Goal: Task Accomplishment & Management: Complete application form

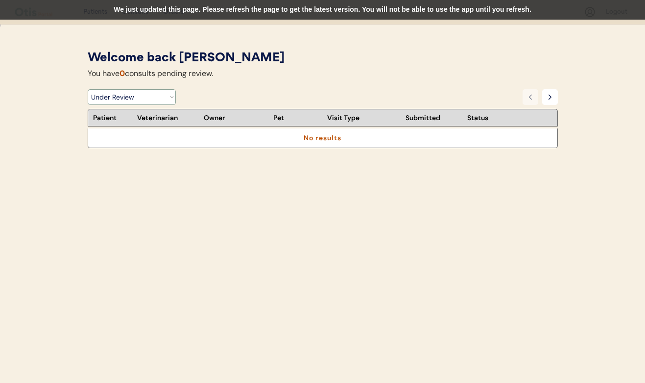
select select ""under_review""
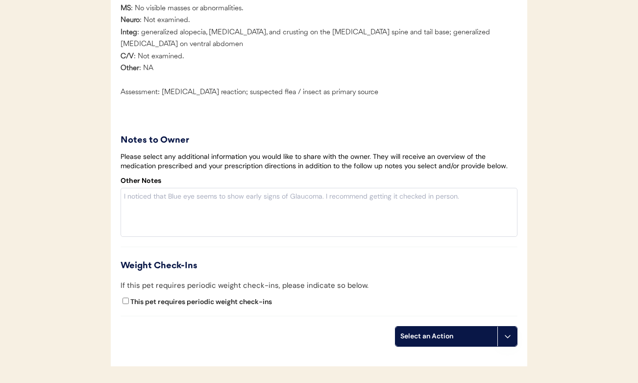
scroll to position [1599, 0]
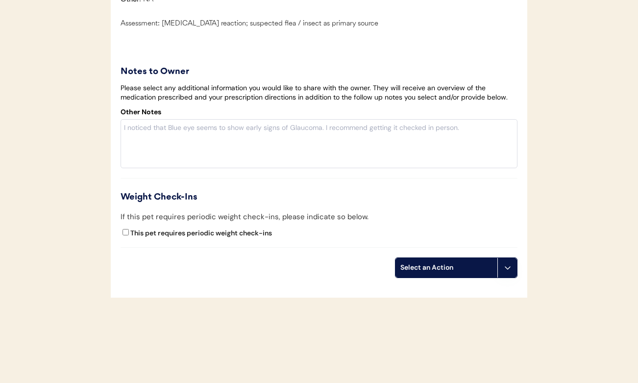
click at [457, 272] on div "Select an Action" at bounding box center [446, 268] width 92 height 10
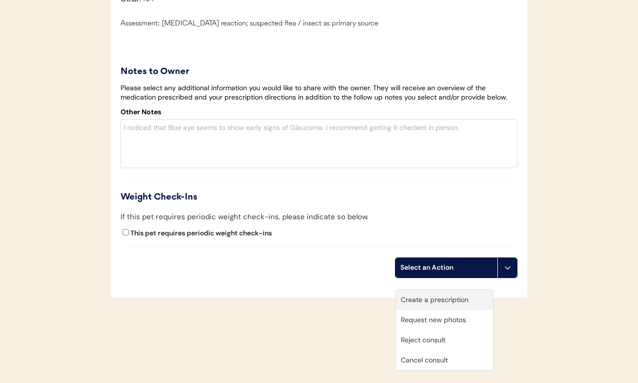
click at [450, 300] on div "Create a prescription" at bounding box center [444, 300] width 97 height 20
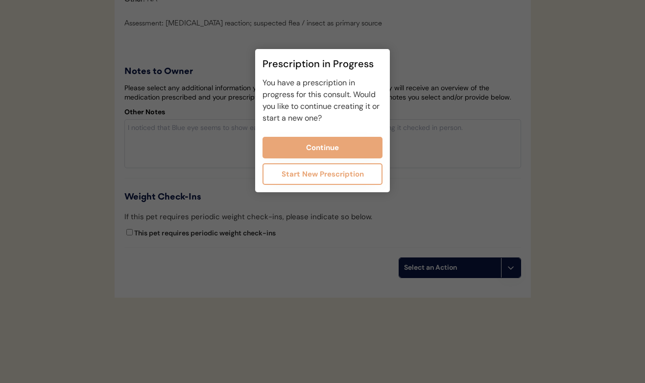
click at [346, 171] on button "Start New Prescription" at bounding box center [323, 174] width 120 height 22
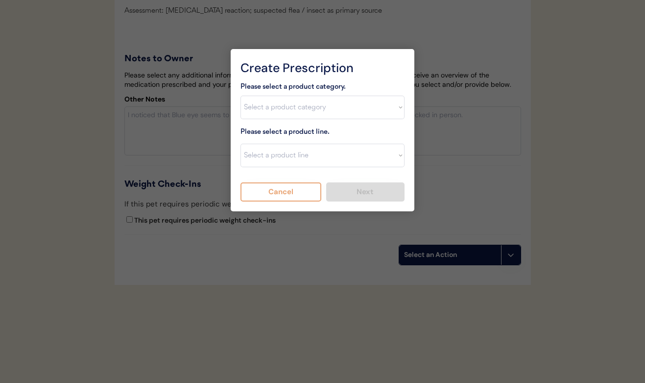
click at [306, 125] on div "Please select a product category. Select a product category Allergies Antibioti…" at bounding box center [323, 141] width 164 height 121
select select ""flea___tick""
select select ""Bravecto 3 Month""
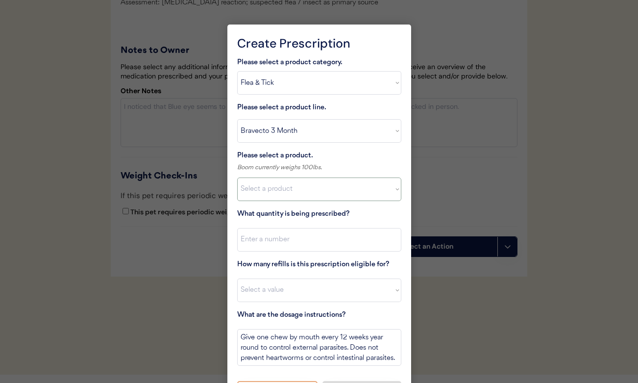
select select ""1348695171700984260__LOOKUP__1732118423622x208320732217135650""
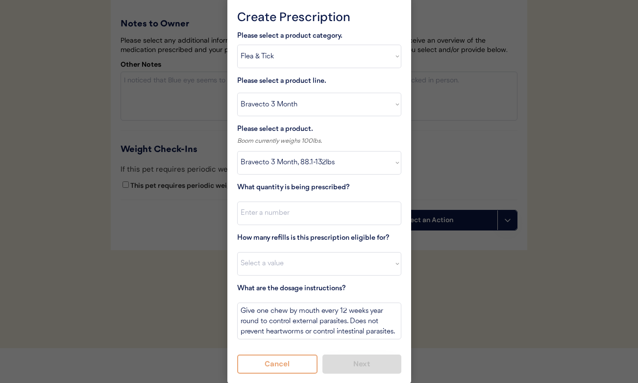
scroll to position [1624, 0]
click at [286, 215] on input "input" at bounding box center [319, 214] width 164 height 24
type input "1"
drag, startPoint x: 284, startPoint y: 258, endPoint x: 275, endPoint y: 380, distance: 122.4
click at [275, 380] on div "Create Prescription Please select a product category. Select a product category…" at bounding box center [319, 191] width 184 height 385
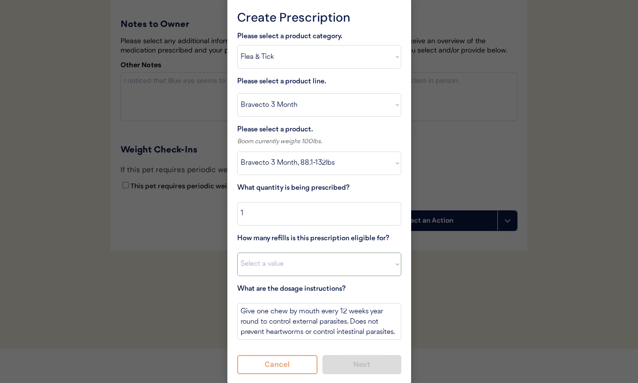
select select "11"
click at [339, 359] on button "Next" at bounding box center [361, 364] width 79 height 19
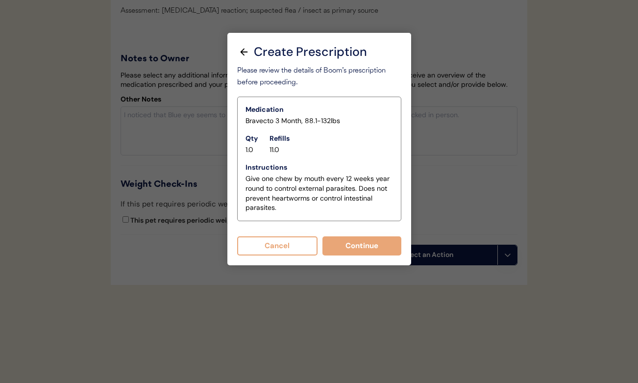
scroll to position [1602, 0]
click at [347, 236] on button "Continue" at bounding box center [361, 245] width 79 height 19
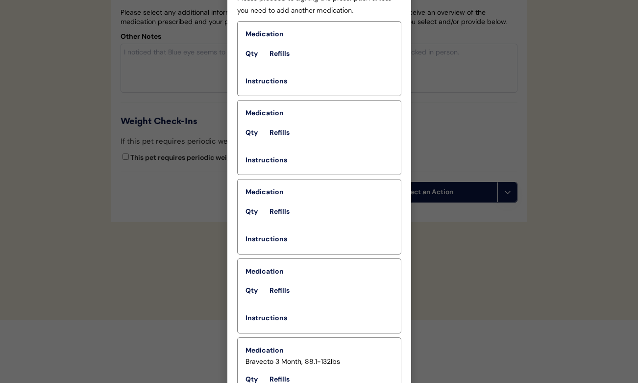
scroll to position [1676, 0]
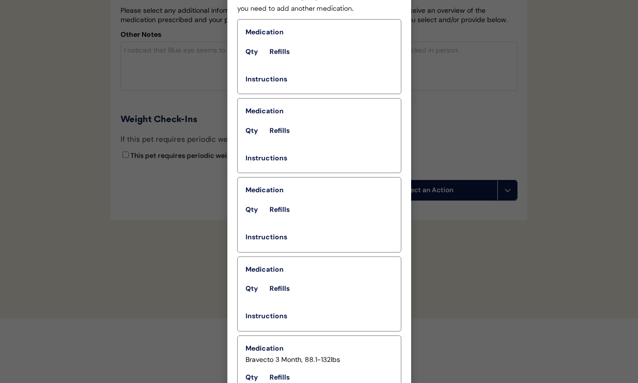
click at [213, 46] on div at bounding box center [319, 191] width 638 height 383
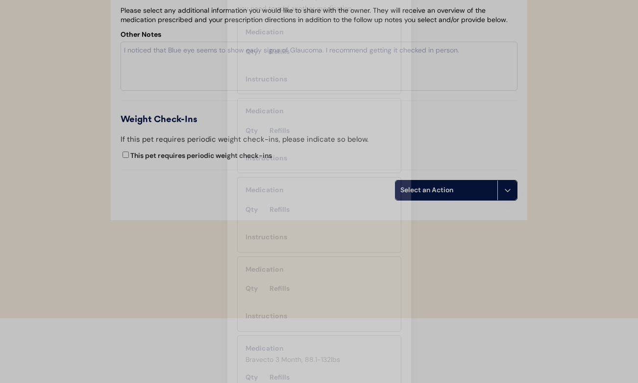
scroll to position [1623, 0]
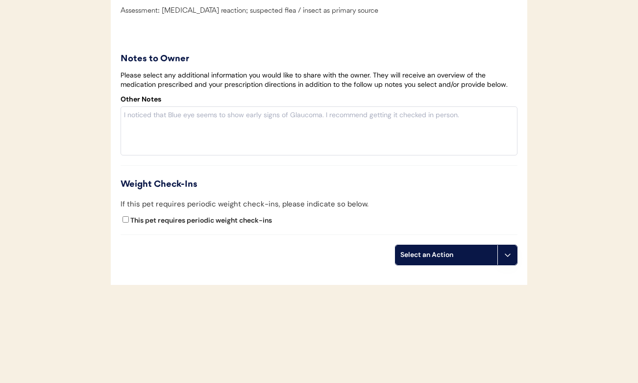
click at [434, 248] on div "Select an Action" at bounding box center [446, 255] width 102 height 20
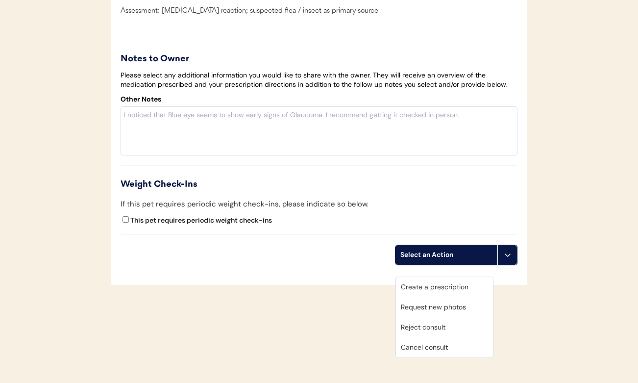
click at [430, 277] on div "Create a prescription" at bounding box center [444, 287] width 97 height 20
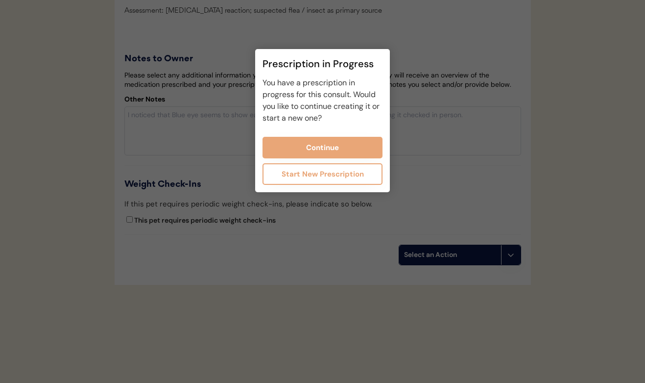
click at [342, 175] on button "Start New Prescription" at bounding box center [323, 174] width 120 height 22
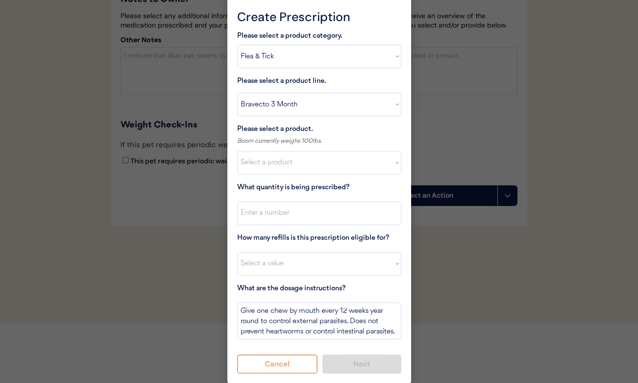
scroll to position [1649, 0]
click at [352, 358] on button "Next" at bounding box center [361, 364] width 79 height 19
click at [296, 368] on button "Cancel" at bounding box center [277, 364] width 81 height 19
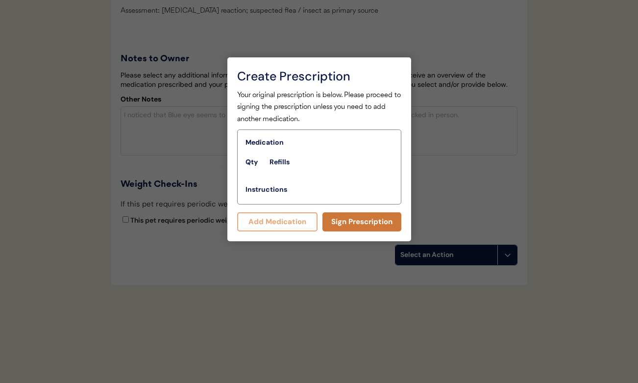
click at [343, 212] on button "Sign Prescription" at bounding box center [361, 221] width 79 height 19
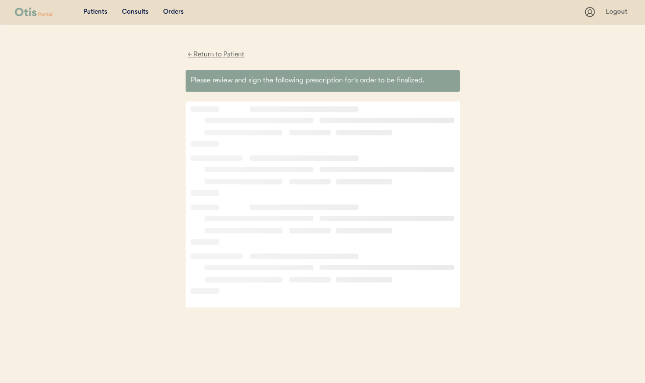
click at [216, 56] on div "← Return to Patient" at bounding box center [216, 54] width 61 height 11
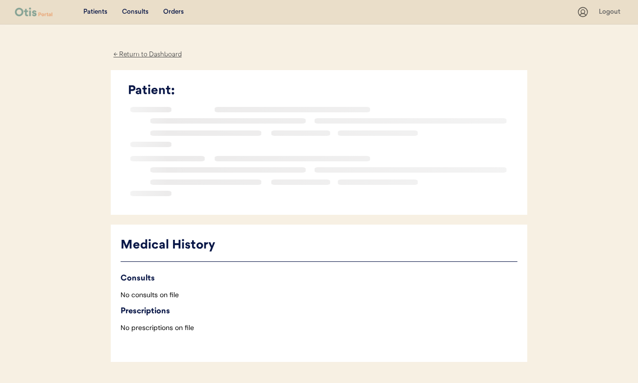
click at [128, 9] on div "Consults" at bounding box center [135, 12] width 26 height 10
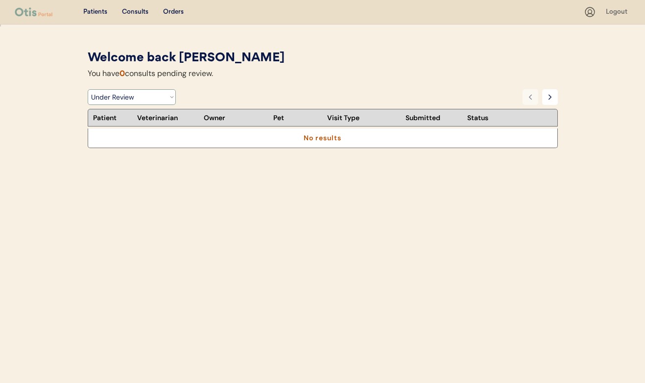
select select ""video_call_scheduled""
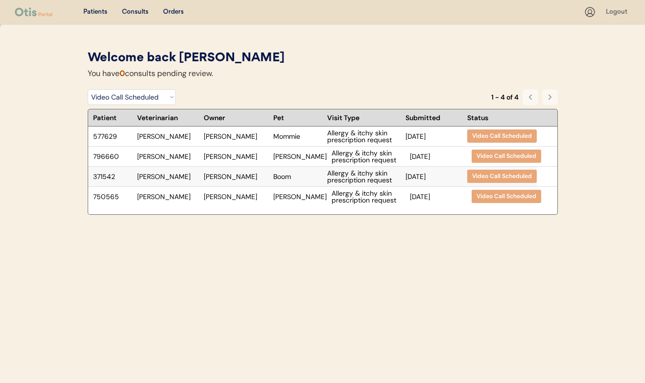
click at [327, 176] on div "Allergy & itchy skin prescription request" at bounding box center [364, 177] width 74 height 14
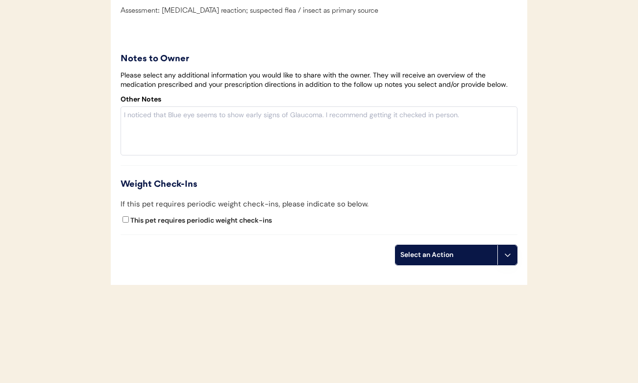
scroll to position [1602, 0]
click at [418, 254] on div "Select an Action" at bounding box center [446, 255] width 92 height 10
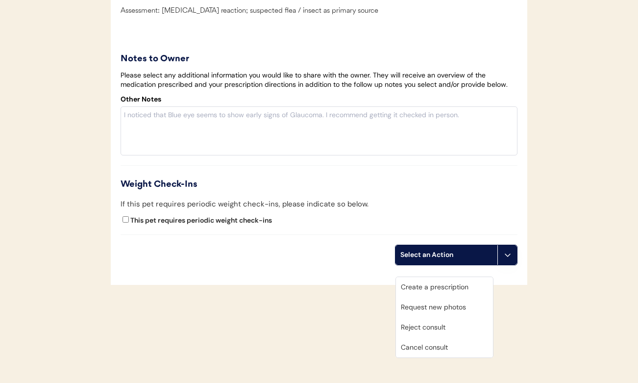
click at [419, 277] on div "Create a prescription" at bounding box center [444, 287] width 97 height 20
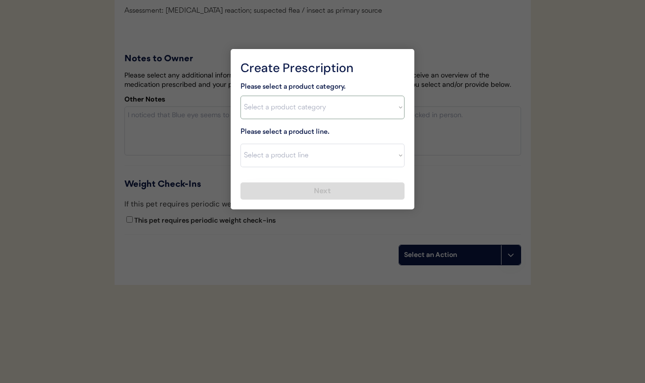
select select ""flea___tick""
drag, startPoint x: 276, startPoint y: 157, endPoint x: 277, endPoint y: 115, distance: 42.2
click at [277, 115] on div "Please select a product category. Select a product category Allergies Antibioti…" at bounding box center [323, 140] width 164 height 119
select select ""Bravecto 3 Month""
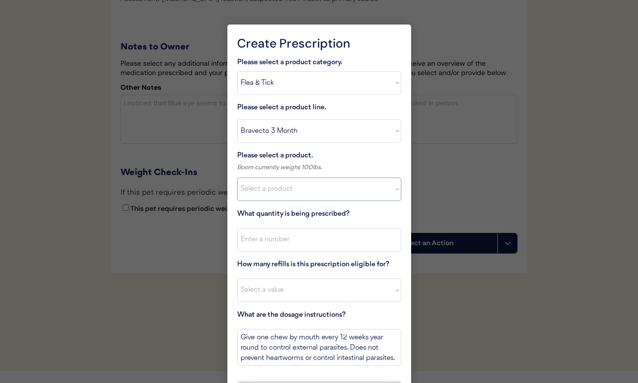
select select ""1348695171700984260__LOOKUP__1732118423622x208320732217135650""
click at [275, 232] on input "input" at bounding box center [319, 240] width 164 height 24
type input "1"
select select "3"
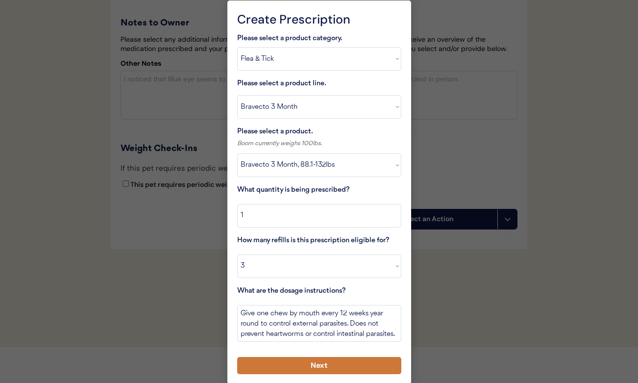
click at [316, 362] on button "Next" at bounding box center [319, 365] width 164 height 17
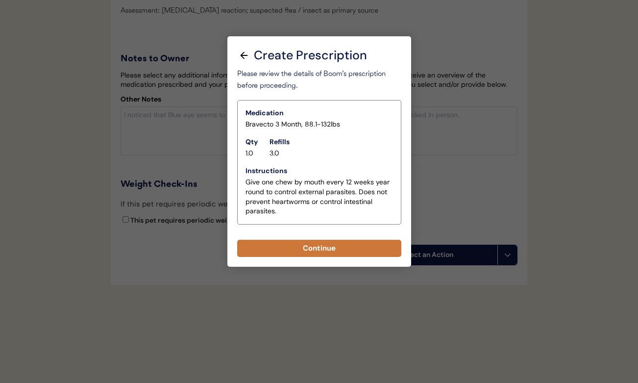
click at [317, 240] on button "Continue" at bounding box center [319, 248] width 164 height 17
select select ""PLACEHOLDER_1427118222253""
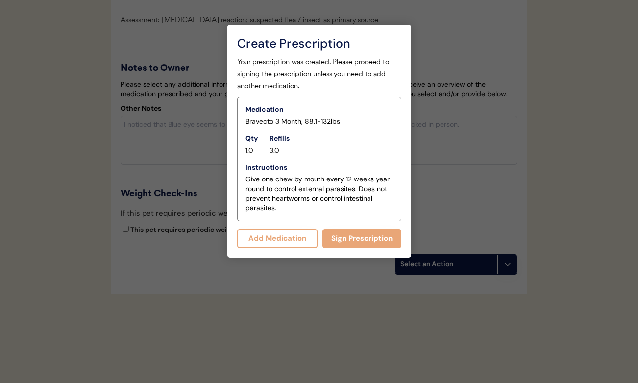
click at [303, 235] on button "Add Medication" at bounding box center [277, 238] width 81 height 19
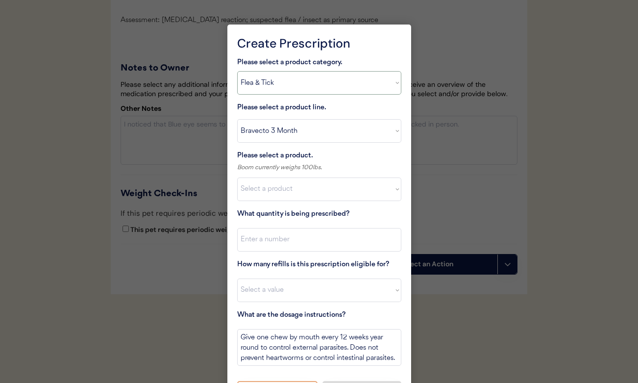
select select ""allergies""
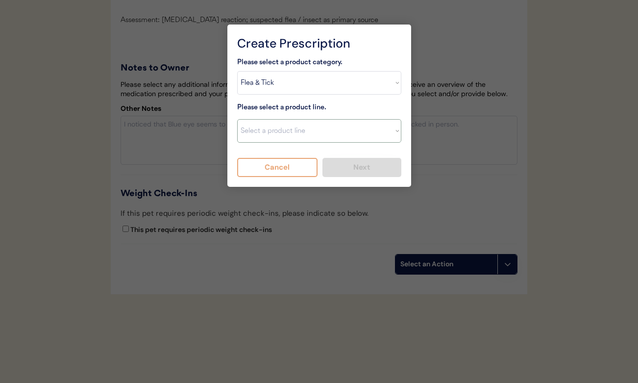
select select ""Prednisone""
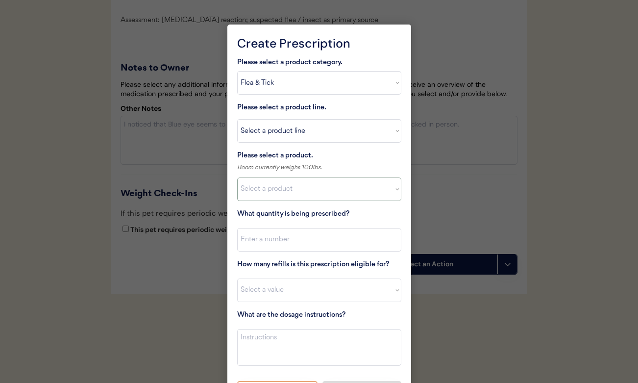
select select ""1348695171700984260__LOOKUP__1720044701991x344152750739606460""
click at [286, 239] on input "input" at bounding box center [319, 240] width 164 height 24
type input "21"
select select "0"
click at [284, 333] on textarea at bounding box center [319, 347] width 164 height 37
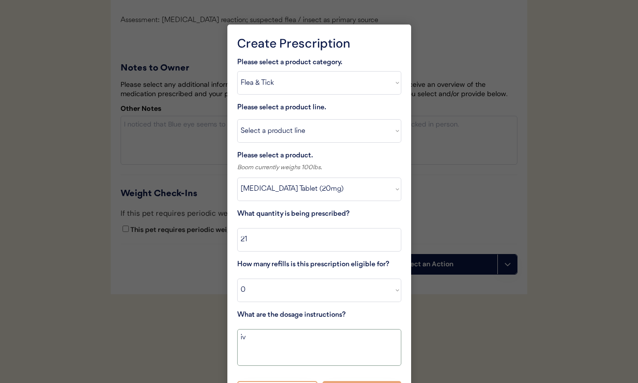
type textarea "i"
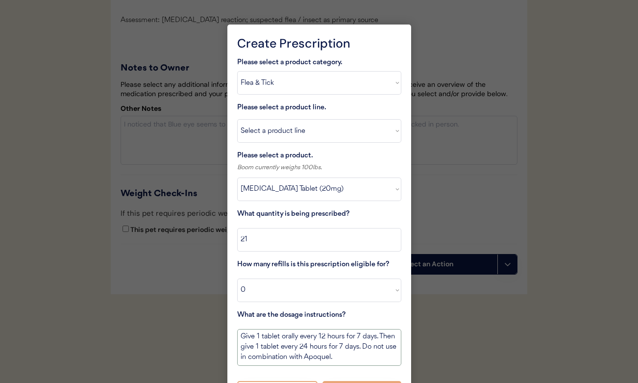
scroll to position [1, 0]
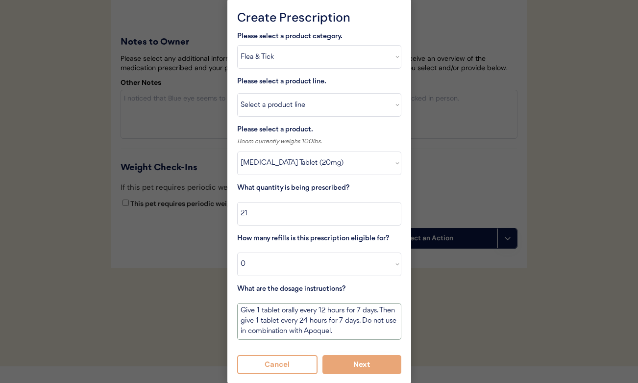
type textarea "Give 1 tablet orally every 12 hours for 7 days. Then give 1 tablet every 24 hou…"
click at [352, 355] on button "Next" at bounding box center [361, 364] width 79 height 19
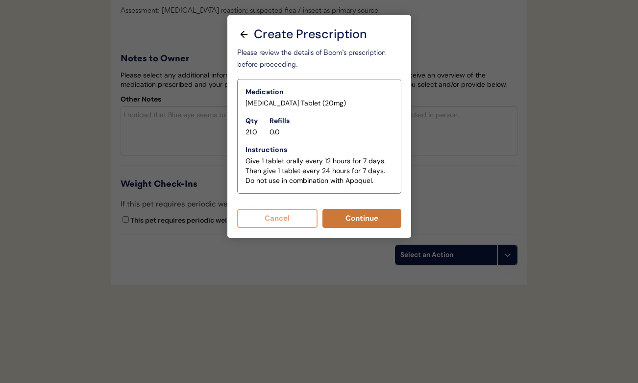
click at [341, 209] on button "Continue" at bounding box center [361, 218] width 79 height 19
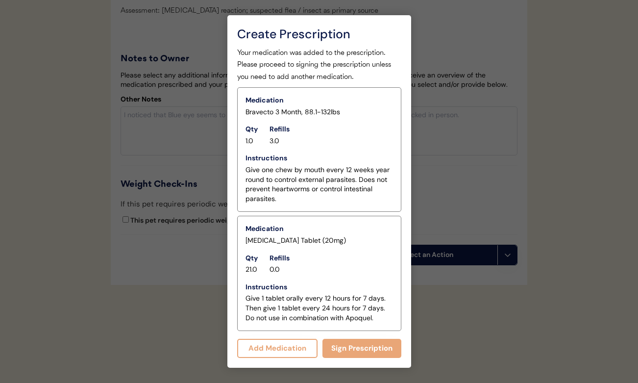
click at [294, 339] on button "Add Medication" at bounding box center [277, 348] width 81 height 19
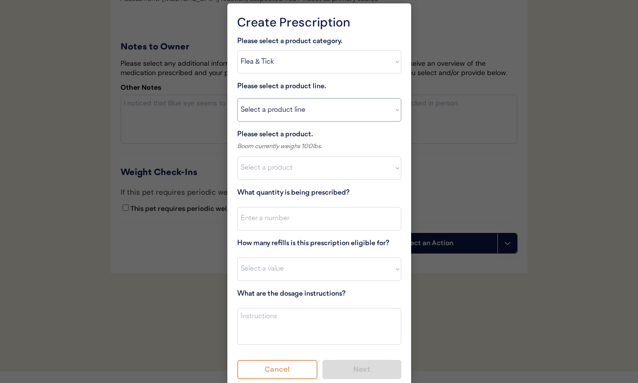
select select ""Apoquel Tablet""
type textarea "Give XXX tablet(s) by mouth once daily as needed for itchiness due to allergies…"
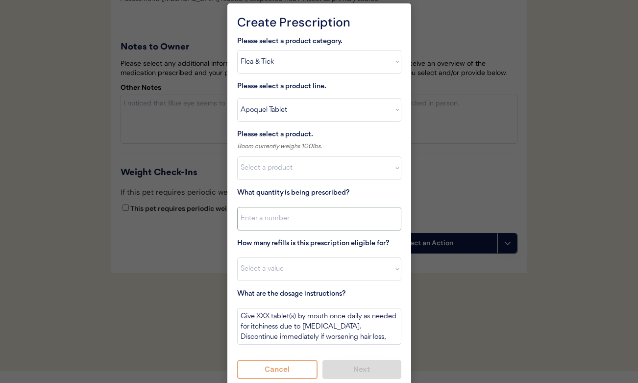
click at [288, 218] on input "input" at bounding box center [319, 219] width 164 height 24
type input "60"
select select "5"
click at [269, 313] on textarea "Give XXX tablet(s) by mouth once daily as needed for itchiness due to allergies…" at bounding box center [319, 326] width 164 height 37
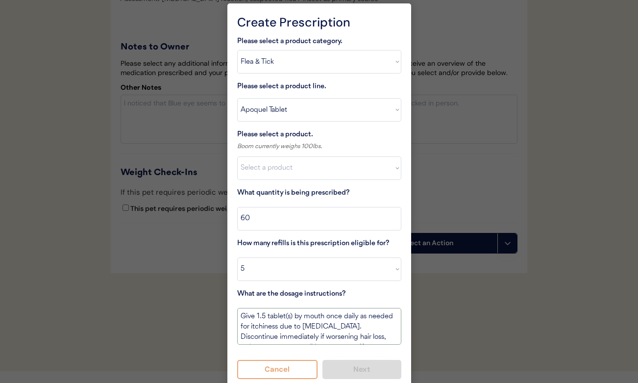
click at [292, 314] on textarea "Give 1.5 tablet(s) by mouth once daily as needed for itchiness due to allergies…" at bounding box center [319, 326] width 164 height 37
click at [328, 315] on textarea "Give 1.5 tablets by mouth once daily as needed for itchiness due to allergies. …" at bounding box center [319, 326] width 164 height 37
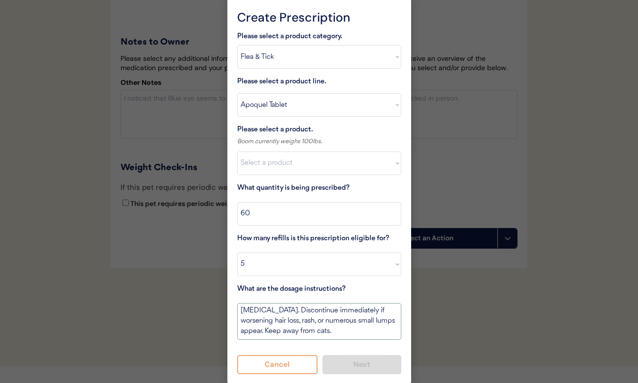
drag, startPoint x: 287, startPoint y: 338, endPoint x: 459, endPoint y: 411, distance: 187.1
type textarea "Give 1.5 tablets by mouth every 12 hours for 14 days during an allergy flare up…"
select select ""1348695171700984260__LOOKUP__1757460362425x975237524280848600""
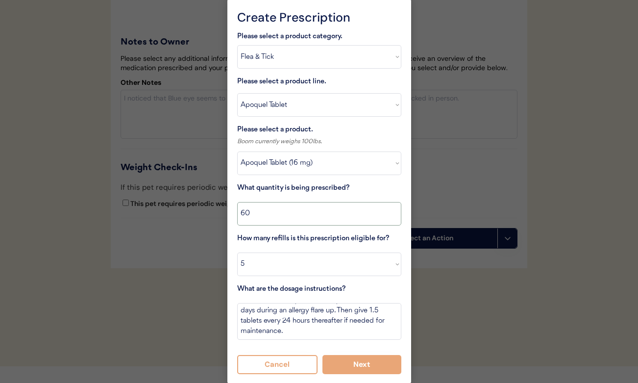
drag, startPoint x: 260, startPoint y: 210, endPoint x: 225, endPoint y: 209, distance: 34.8
type input "90"
select select "4"
click at [369, 366] on button "Next" at bounding box center [361, 364] width 79 height 19
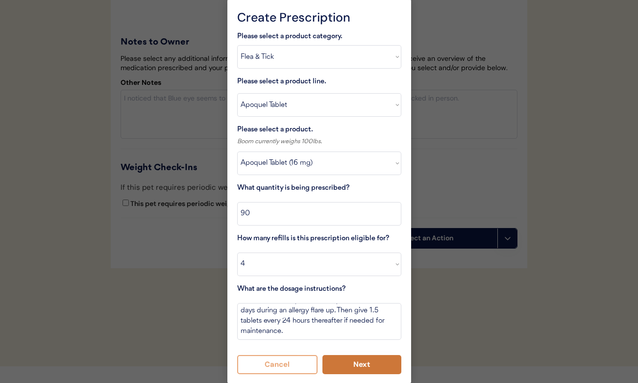
scroll to position [1623, 0]
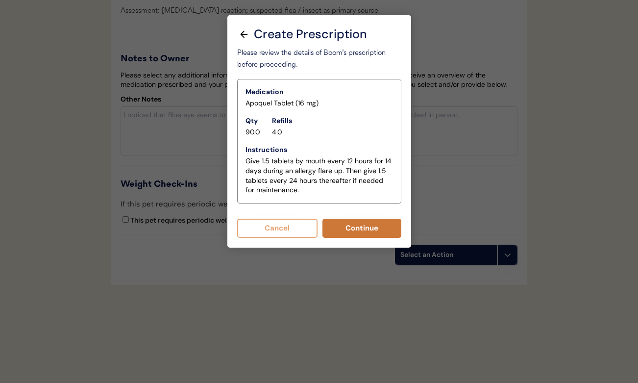
click at [357, 220] on button "Continue" at bounding box center [361, 228] width 79 height 19
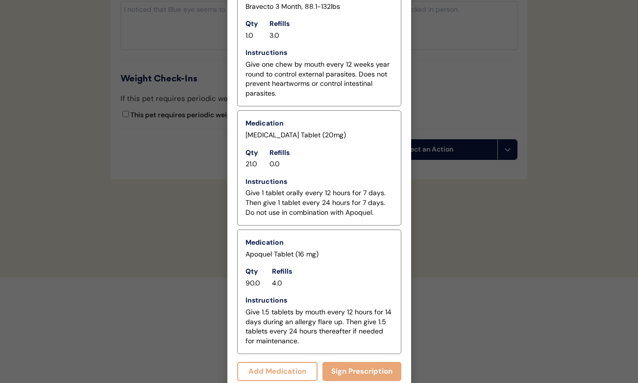
scroll to position [1716, 0]
click at [366, 364] on button "Sign Prescription" at bounding box center [361, 371] width 79 height 19
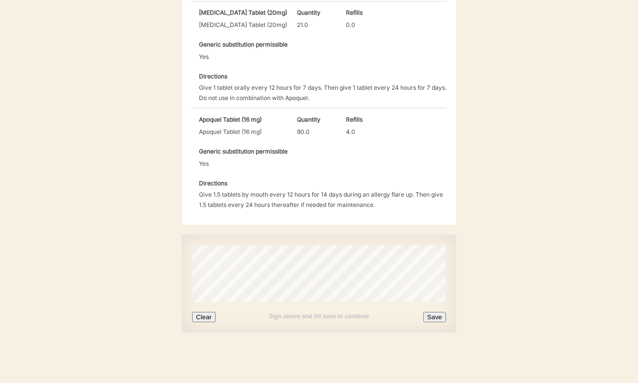
scroll to position [422, 0]
click at [209, 317] on button "Clear" at bounding box center [204, 317] width 24 height 10
click at [434, 320] on button "Save" at bounding box center [434, 317] width 23 height 10
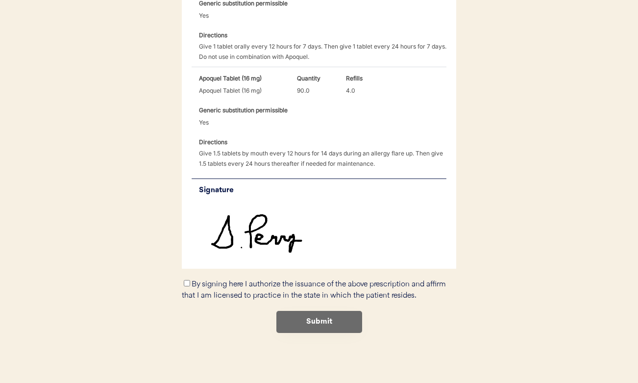
scroll to position [463, 0]
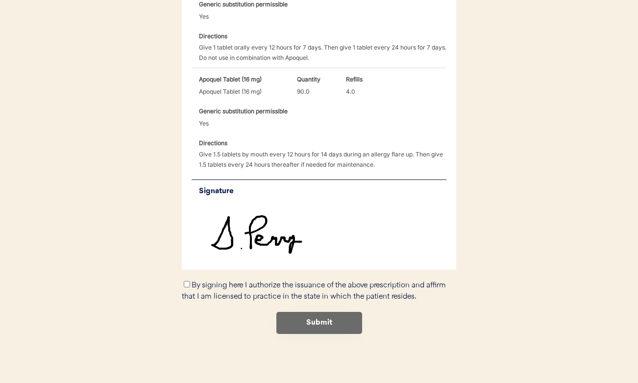
click at [196, 283] on label "By signing here I authorize the issuance of the above prescription and affirm t…" at bounding box center [314, 290] width 264 height 19
click at [190, 283] on input "By signing here I authorize the issuance of the above prescription and affirm t…" at bounding box center [187, 284] width 6 height 6
checkbox input "true"
click at [320, 320] on button "Submit" at bounding box center [319, 323] width 86 height 22
click at [307, 320] on button "Submit" at bounding box center [319, 323] width 86 height 22
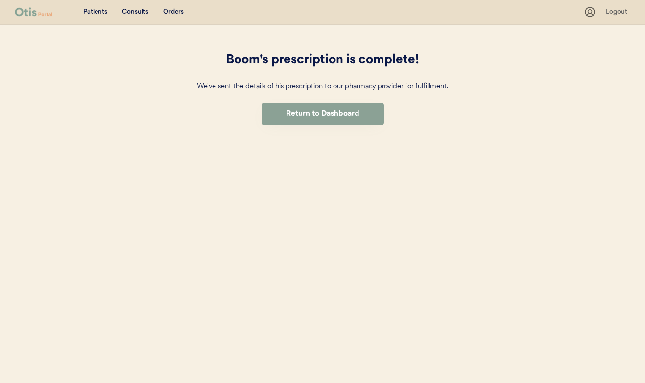
click at [322, 124] on button "Return to Dashboard" at bounding box center [323, 114] width 123 height 22
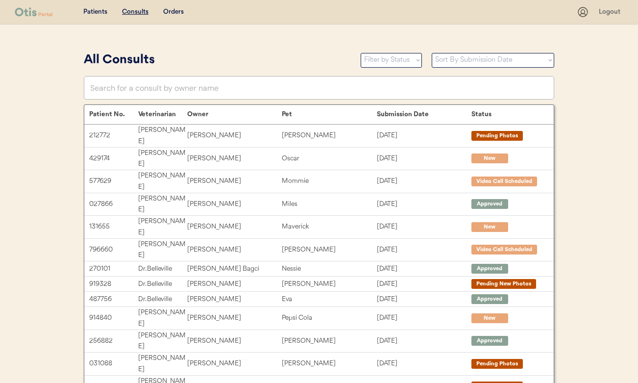
click at [136, 11] on u "Consults" at bounding box center [135, 11] width 26 height 7
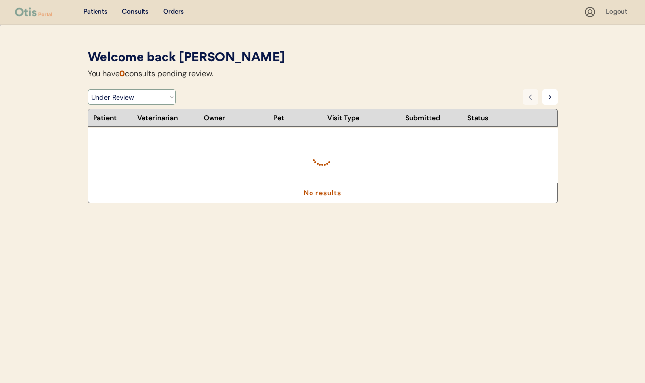
select select ""pending_video_call""
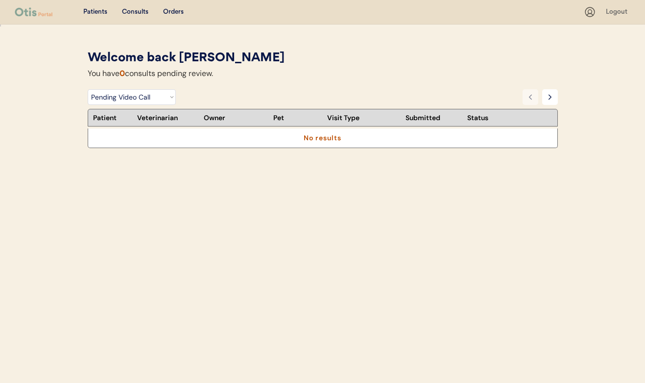
select select ""pending_video_call""
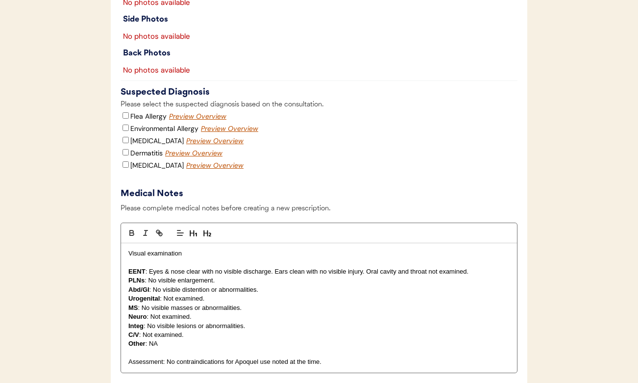
scroll to position [1338, 0]
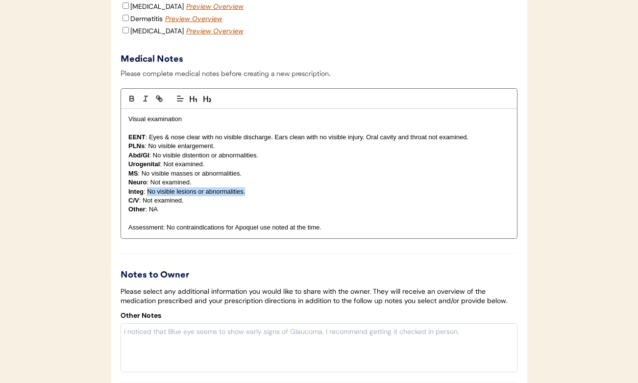
drag, startPoint x: 251, startPoint y: 201, endPoint x: 149, endPoint y: 197, distance: 102.5
click at [149, 196] on p "Integ : No visible lesions or abnormalities." at bounding box center [318, 191] width 381 height 9
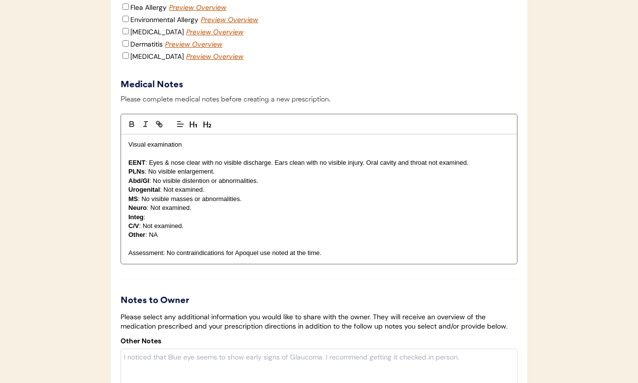
scroll to position [1310, 0]
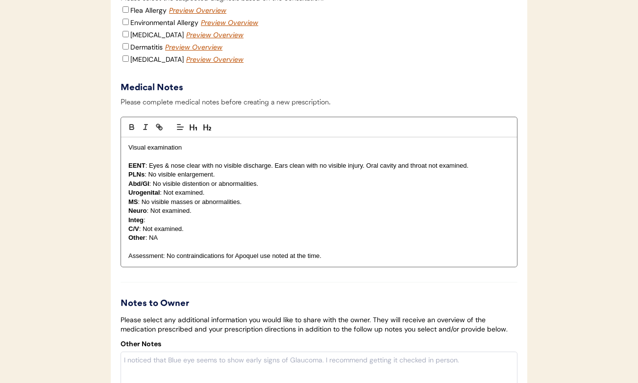
click at [125, 25] on input "Environmental Allergy" at bounding box center [126, 22] width 6 height 6
checkbox input "true"
click at [123, 49] on input "Dermatitis" at bounding box center [126, 46] width 6 height 6
checkbox input "true"
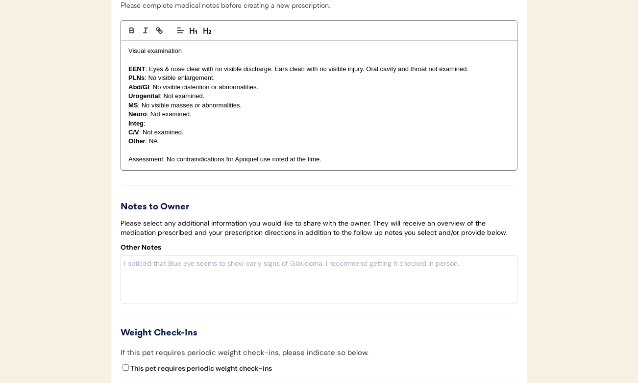
scroll to position [1408, 0]
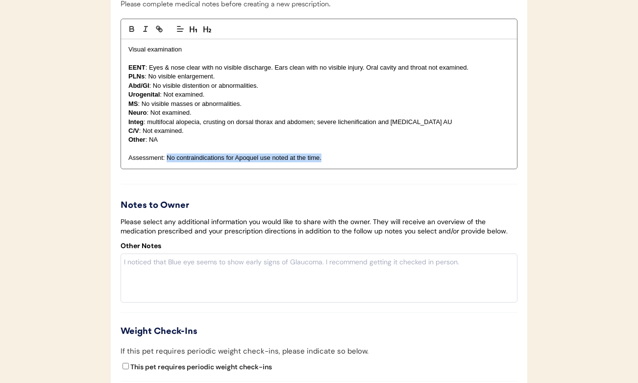
drag, startPoint x: 330, startPoint y: 166, endPoint x: 168, endPoint y: 166, distance: 161.7
click at [168, 162] on p "Assessment: No contraindications for Apoquel use noted at the time." at bounding box center [318, 157] width 381 height 9
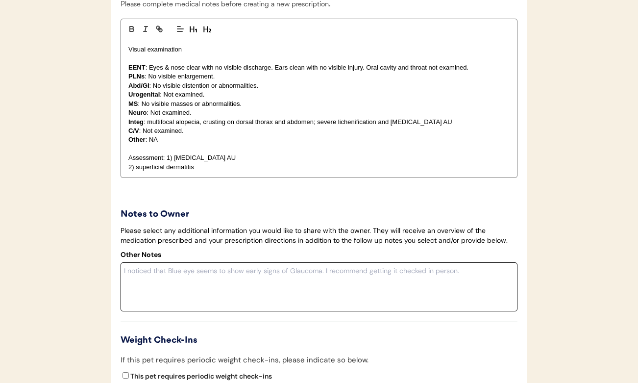
click at [166, 298] on textarea at bounding box center [319, 286] width 397 height 49
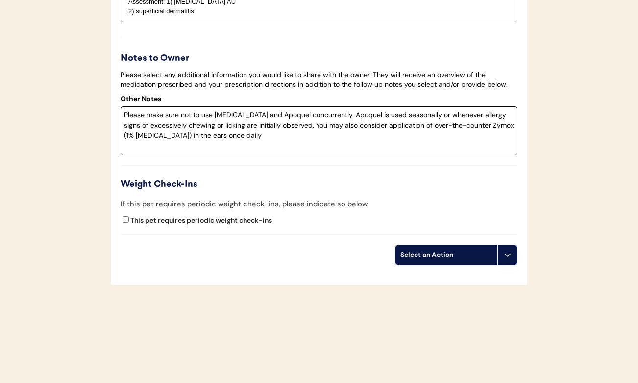
scroll to position [1571, 0]
type textarea "Please make sure not to use prednisone and Apoquel concurrently. Apoquel is use…"
click at [489, 254] on div "Select an Action" at bounding box center [446, 255] width 92 height 10
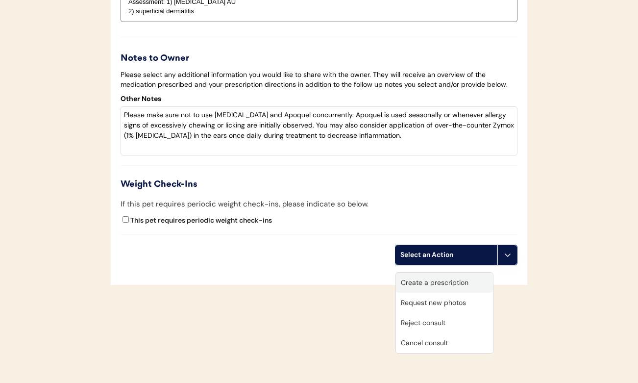
click at [442, 272] on div "Create a prescription" at bounding box center [444, 282] width 97 height 20
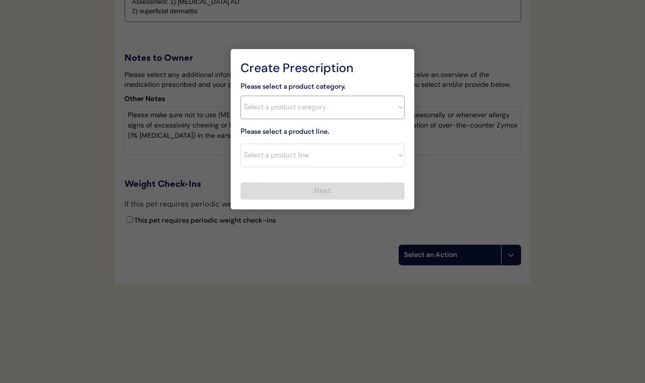
select select ""allergies""
select select ""Prednisone""
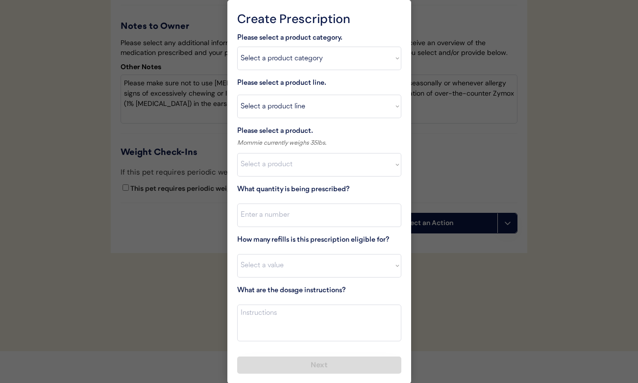
scroll to position [1595, 0]
select select ""1348695171700984260__LOOKUP__1720044701986x487208900967641660""
click at [284, 213] on input "input" at bounding box center [319, 216] width 164 height 24
click at [285, 309] on textarea at bounding box center [319, 323] width 164 height 37
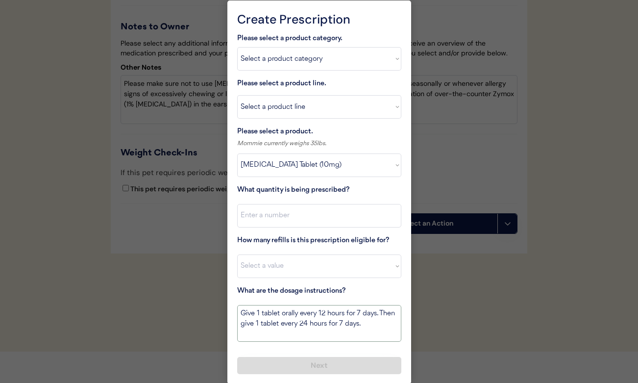
type textarea "Give 1 tablet orally every 12 hours for 7 days. Then give 1 tablet every 24 hou…"
click at [287, 212] on input "input" at bounding box center [319, 216] width 164 height 24
type input "21"
select select "0"
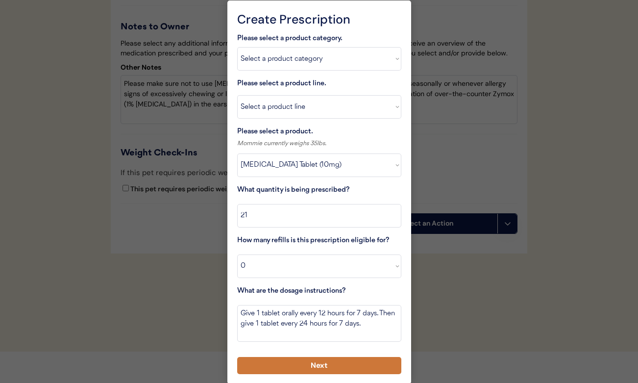
click at [352, 360] on button "Next" at bounding box center [319, 365] width 164 height 17
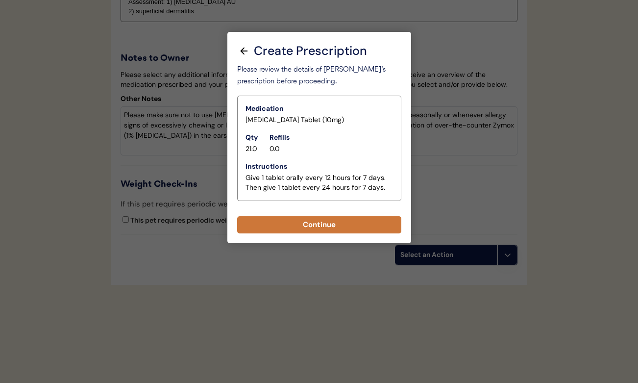
click at [290, 216] on button "Continue" at bounding box center [319, 224] width 164 height 17
select select ""PLACEHOLDER_1427118222253""
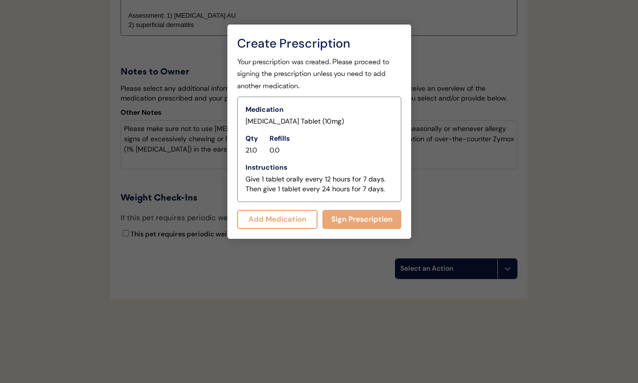
click at [291, 218] on button "Add Medication" at bounding box center [277, 219] width 81 height 19
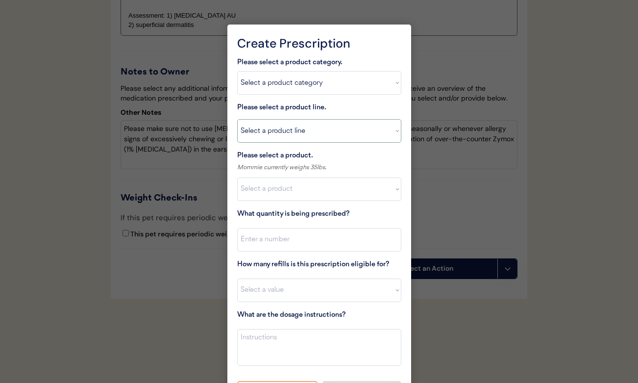
select select ""Apoquel Chewable Tablet""
type textarea "Give XXX tablet(s) by mouth once daily as needed for itchiness due to allergies…"
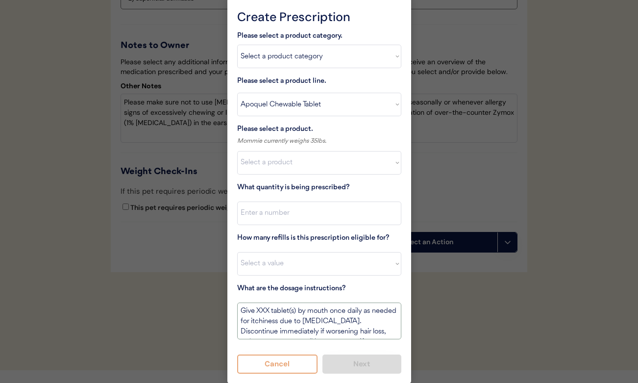
scroll to position [1597, 0]
click at [264, 162] on select "Select a product Apoquel Chewable (5.4 mg) Apoquel Chewable (3.6 mg) Apoquel Ch…" at bounding box center [319, 163] width 164 height 24
select select ""1348695171700984260__LOOKUP__1718203052189x696095464048789800""
click at [284, 317] on textarea "Give XXX tablet(s) by mouth once daily as needed for itchiness due to allergies…" at bounding box center [319, 321] width 164 height 37
click at [264, 310] on textarea "Give XXX tablet(s) by mouth once daily as needed for itchiness due to allergies…" at bounding box center [319, 321] width 164 height 37
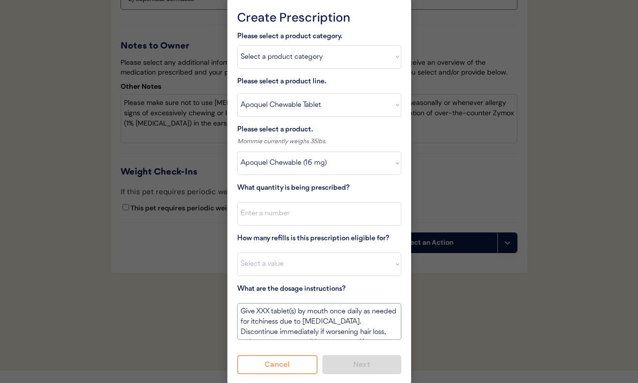
click at [264, 310] on textarea "Give XXX tablet(s) by mouth once daily as needed for itchiness due to allergies…" at bounding box center [319, 321] width 164 height 37
click at [295, 310] on textarea "Give 1/2 tablet(s) by mouth once daily as needed for itchiness due to allergies…" at bounding box center [319, 321] width 164 height 37
click at [330, 310] on textarea "Give 1/2 tablet by mouth once daily as needed for itchiness due to allergies. D…" at bounding box center [319, 321] width 164 height 37
drag, startPoint x: 361, startPoint y: 331, endPoint x: 410, endPoint y: 389, distance: 75.8
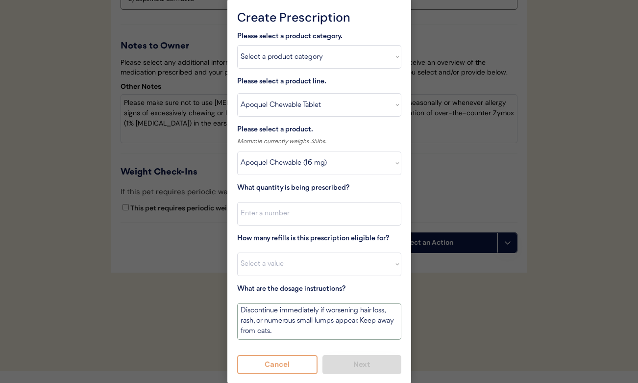
type textarea "Give 1/2 tablet by mouth every 12 hours for 14 days. Then give 1/2 tablet every…"
select select "5"
click at [287, 213] on input "input" at bounding box center [319, 214] width 164 height 24
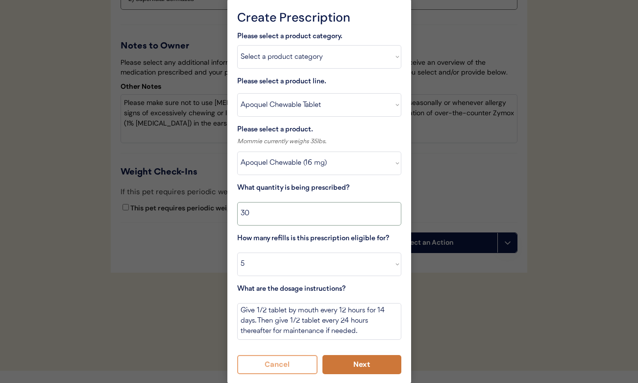
type input "30"
click at [345, 362] on button "Next" at bounding box center [361, 364] width 79 height 19
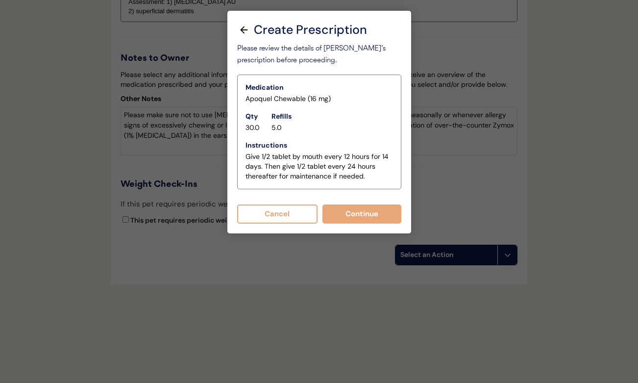
scroll to position [1592, 0]
click at [350, 204] on button "Continue" at bounding box center [361, 213] width 79 height 19
select select ""PLACEHOLDER_1427118222253""
type textarea "Give XXX tablet(s) by mouth once daily as needed for itchiness due to allergies…"
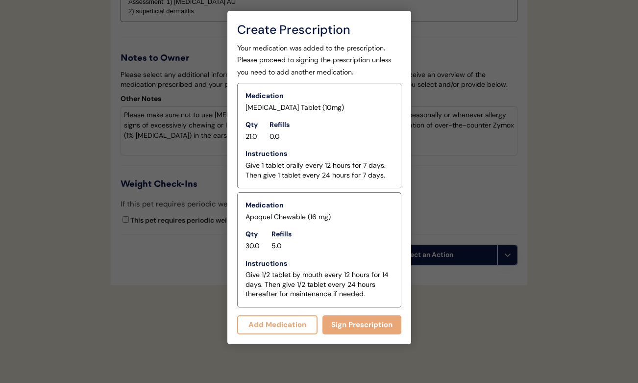
click at [298, 315] on button "Add Medication" at bounding box center [277, 324] width 81 height 19
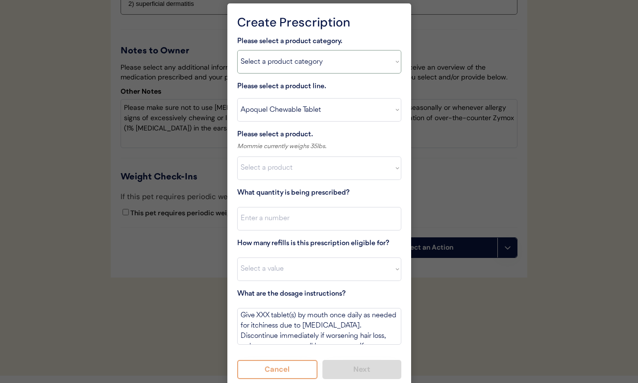
select select ""antibiotics""
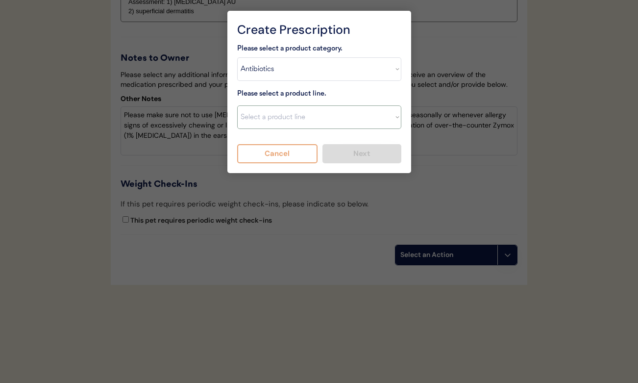
select select ""Cephalexin""
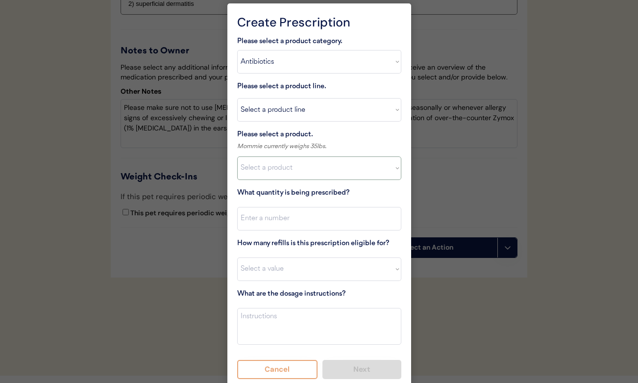
select select ""1348695171700984260__LOOKUP__1718203552838x251934441470106140""
click at [266, 217] on input "input" at bounding box center [319, 219] width 164 height 24
type input "14"
select select "0"
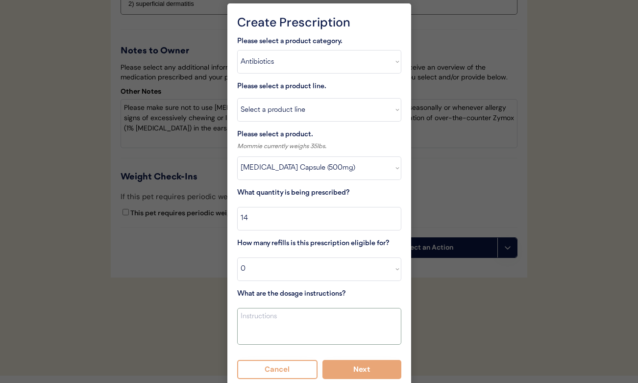
click at [271, 313] on textarea at bounding box center [319, 326] width 164 height 37
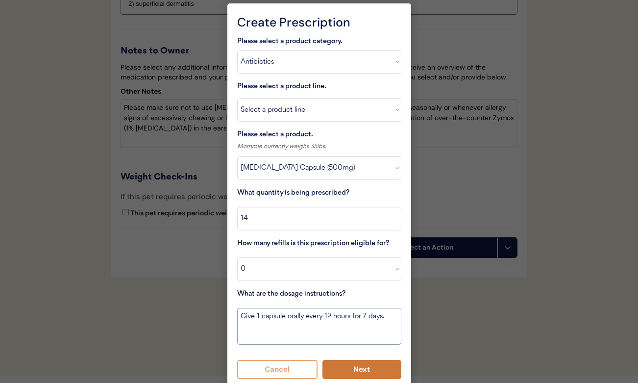
type textarea "Give 1 capsule orally every 12 hours for 7 days."
click at [348, 368] on button "Next" at bounding box center [361, 369] width 79 height 19
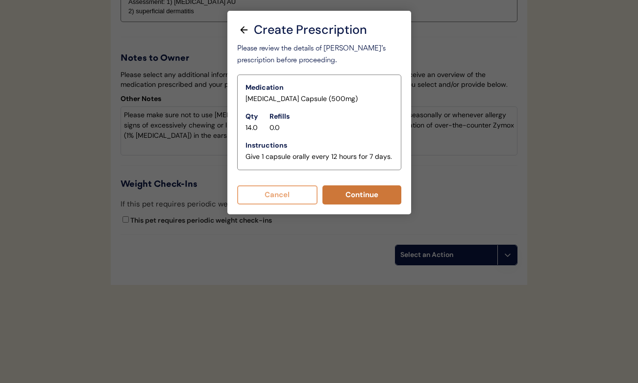
click at [335, 186] on button "Continue" at bounding box center [361, 194] width 79 height 19
select select ""PLACEHOLDER_1427118222253""
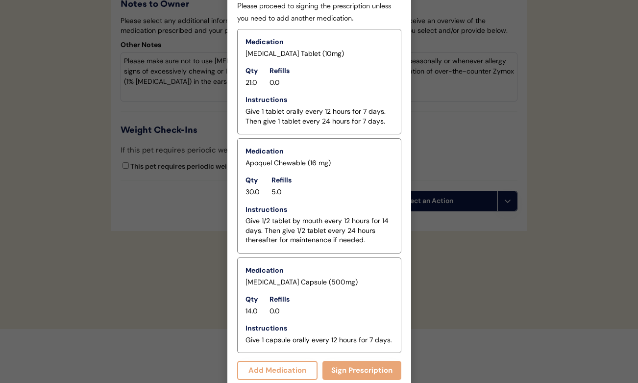
click at [297, 361] on button "Add Medication" at bounding box center [277, 370] width 81 height 19
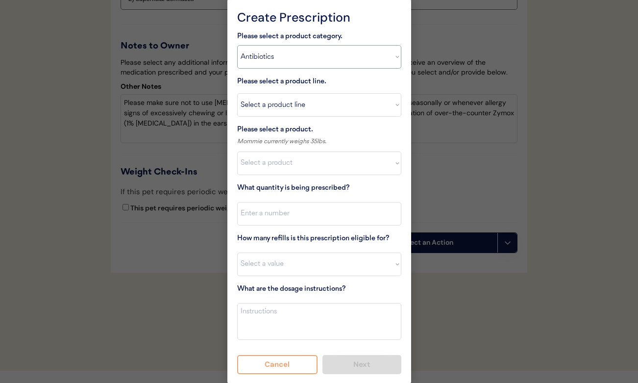
select select ""allergies""
select select ""PLACEHOLDER_1427118222253""
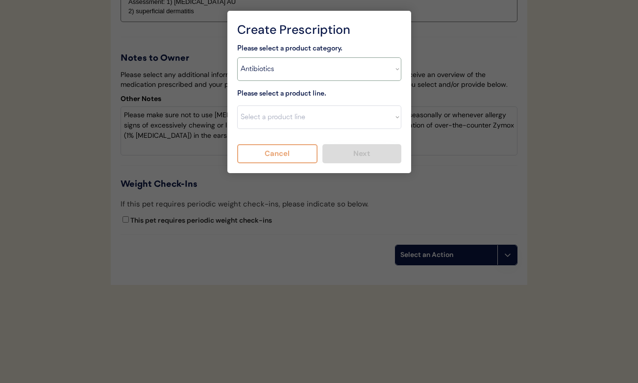
scroll to position [1592, 0]
drag, startPoint x: 288, startPoint y: 150, endPoint x: 316, endPoint y: 117, distance: 43.4
click at [316, 117] on div "Please select a product category. Select a product category Allergies Antibioti…" at bounding box center [319, 103] width 164 height 121
click at [305, 145] on button "Cancel" at bounding box center [277, 153] width 81 height 19
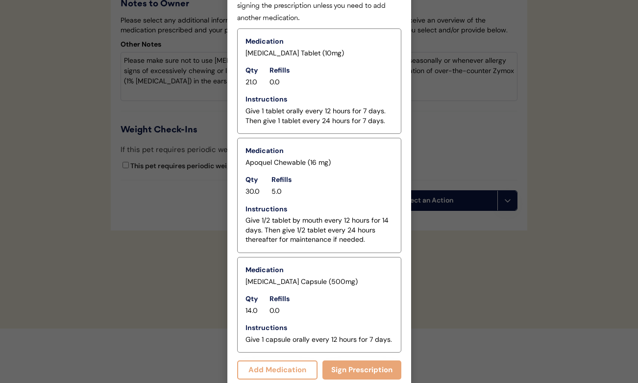
scroll to position [1639, 0]
click at [345, 361] on button "Sign Prescription" at bounding box center [361, 370] width 79 height 19
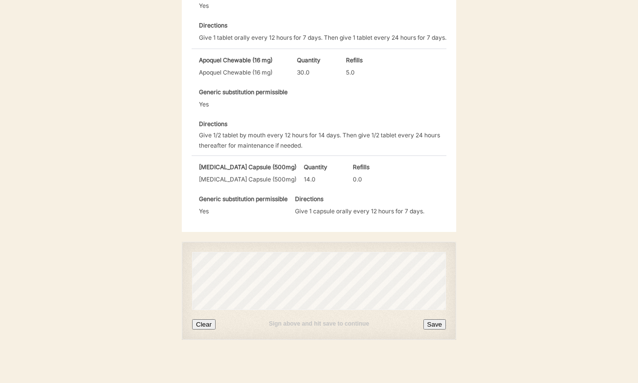
scroll to position [392, 0]
click at [201, 320] on button "Clear" at bounding box center [204, 325] width 24 height 10
click at [434, 320] on button "Save" at bounding box center [434, 325] width 23 height 10
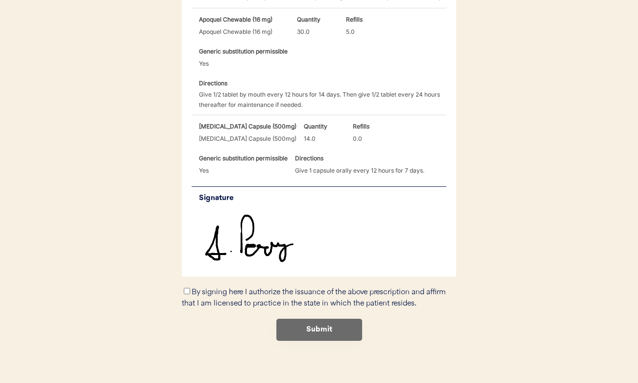
scroll to position [433, 0]
click at [189, 287] on div "By signing here I authorize the issuance of the above prescription and affirm t…" at bounding box center [319, 298] width 274 height 23
click at [185, 288] on input "By signing here I authorize the issuance of the above prescription and affirm t…" at bounding box center [187, 291] width 6 height 6
checkbox input "true"
click at [309, 320] on button "Submit" at bounding box center [319, 330] width 86 height 22
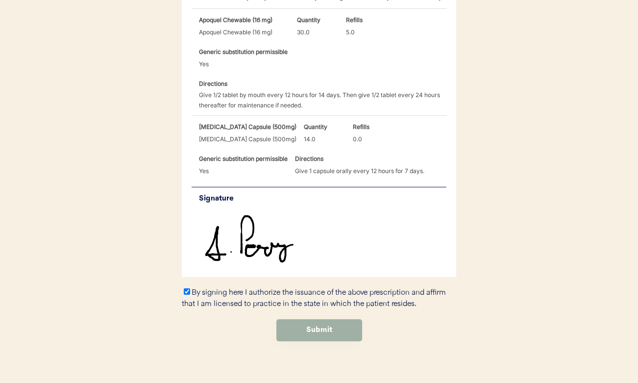
scroll to position [0, 0]
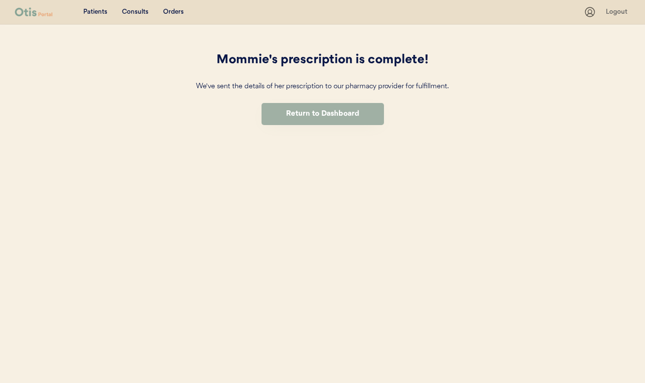
click at [347, 108] on button "Return to Dashboard" at bounding box center [323, 114] width 123 height 22
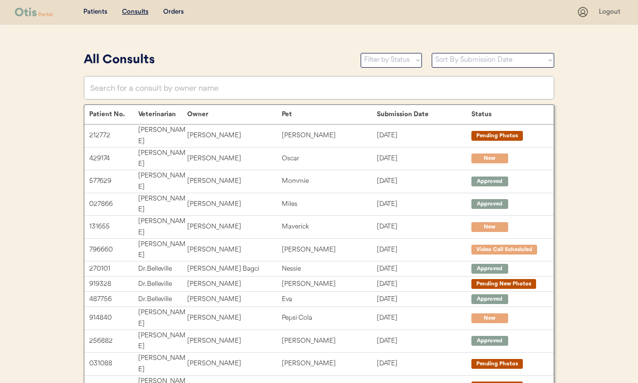
click at [135, 6] on div "Patients Consults Orders" at bounding box center [296, 12] width 562 height 12
click at [98, 11] on div "Patients" at bounding box center [95, 12] width 24 height 10
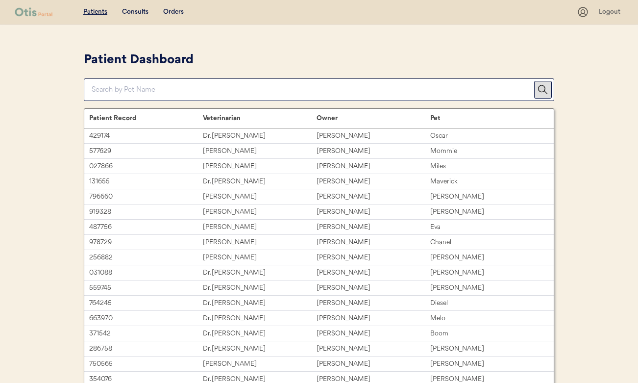
click at [138, 11] on div "Consults" at bounding box center [135, 12] width 26 height 10
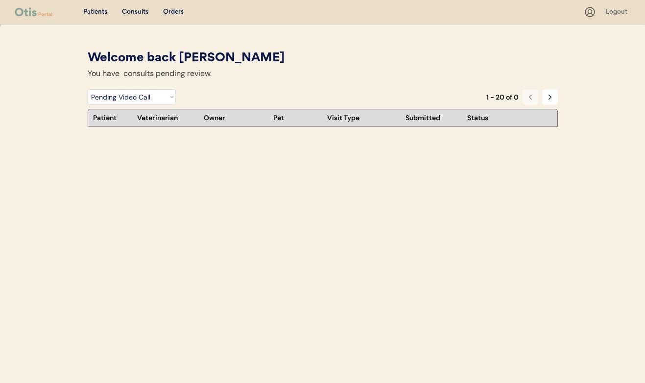
select select ""pending_video_call""
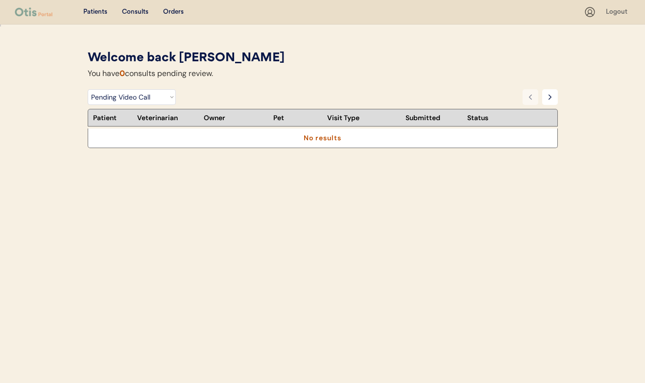
click at [174, 11] on div "Orders" at bounding box center [173, 12] width 21 height 10
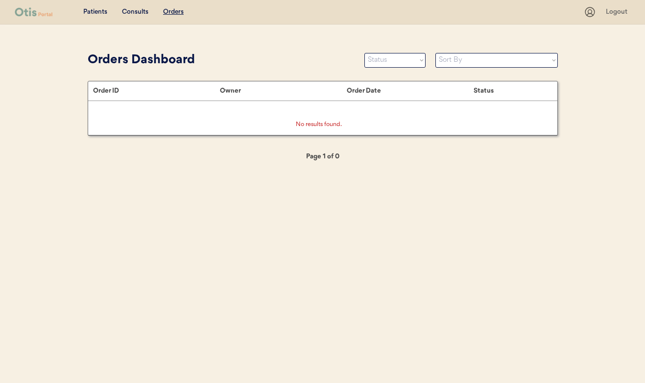
click at [146, 9] on div "Consults" at bounding box center [135, 12] width 26 height 10
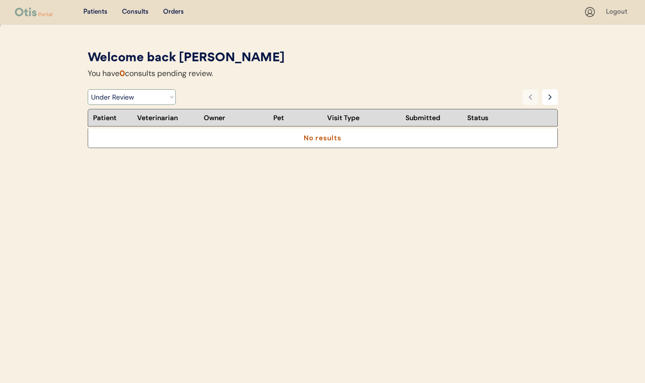
select select ""rejected""
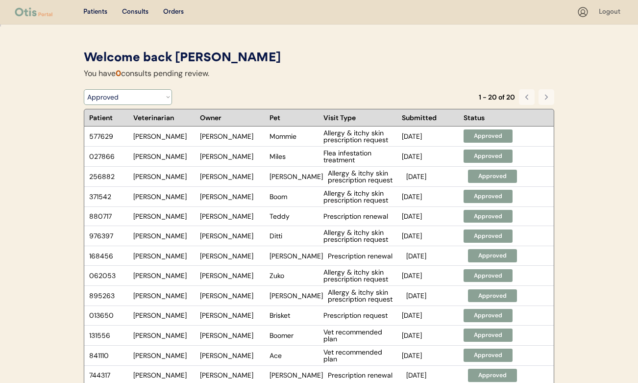
click at [100, 9] on div "Patients" at bounding box center [95, 12] width 24 height 10
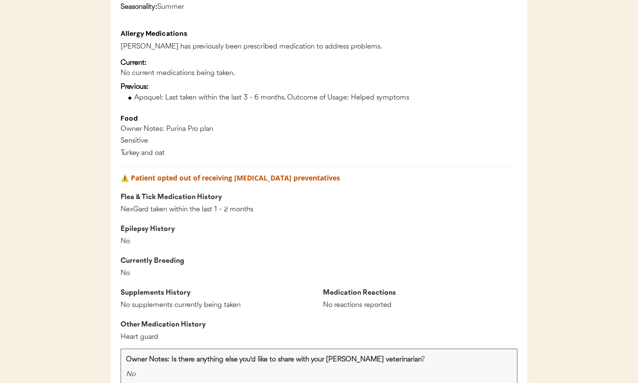
scroll to position [784, 0]
